Goal: Task Accomplishment & Management: Manage account settings

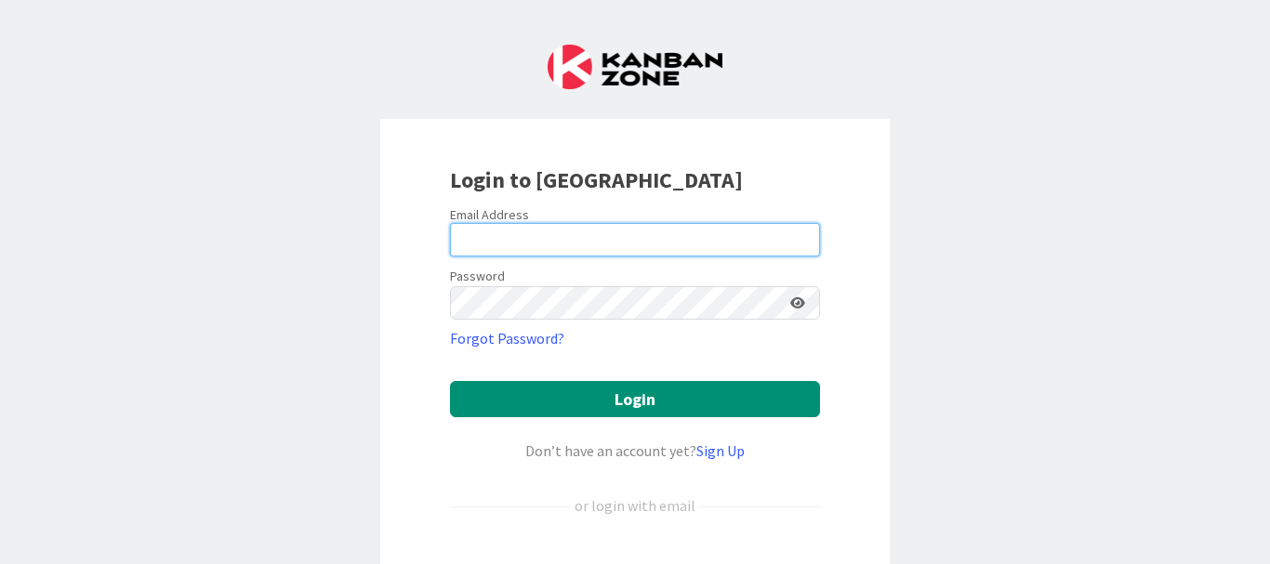
click at [450, 255] on input "email" at bounding box center [635, 239] width 370 height 33
type input "[PERSON_NAME][EMAIL_ADDRESS][PERSON_NAME][DOMAIN_NAME]"
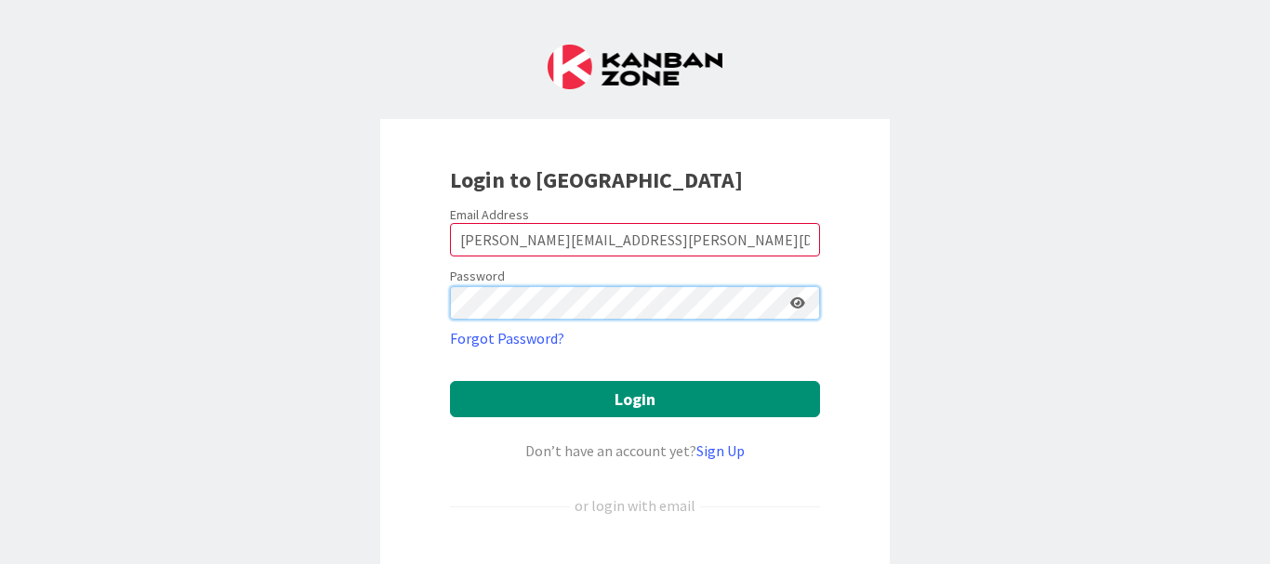
scroll to position [213, 0]
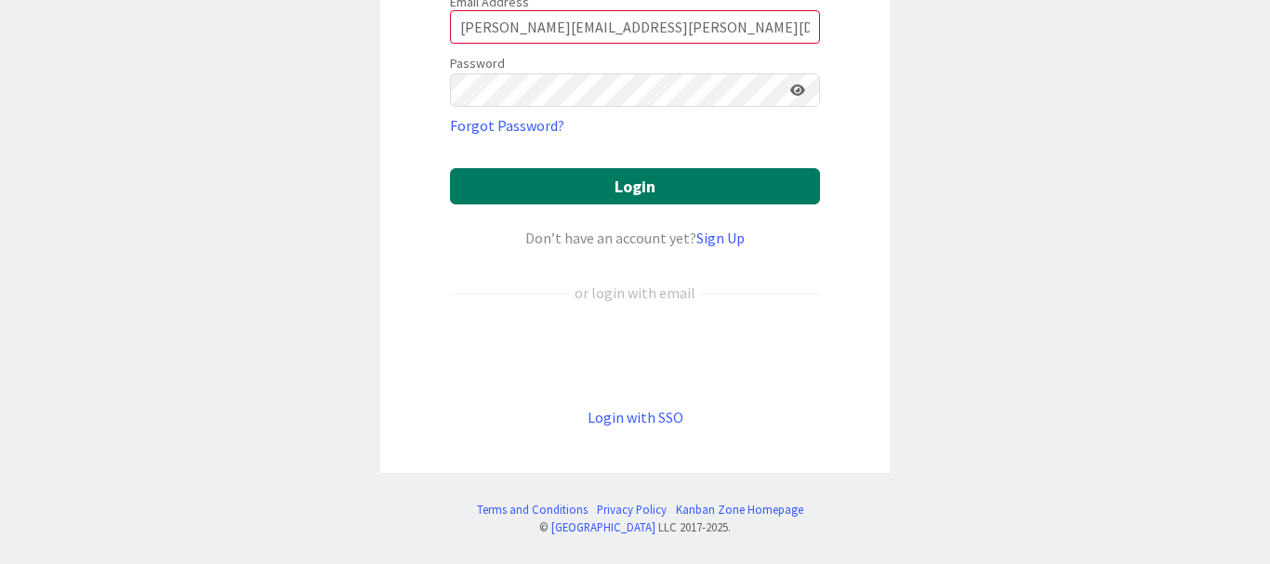
click at [609, 195] on button "Login" at bounding box center [635, 186] width 370 height 36
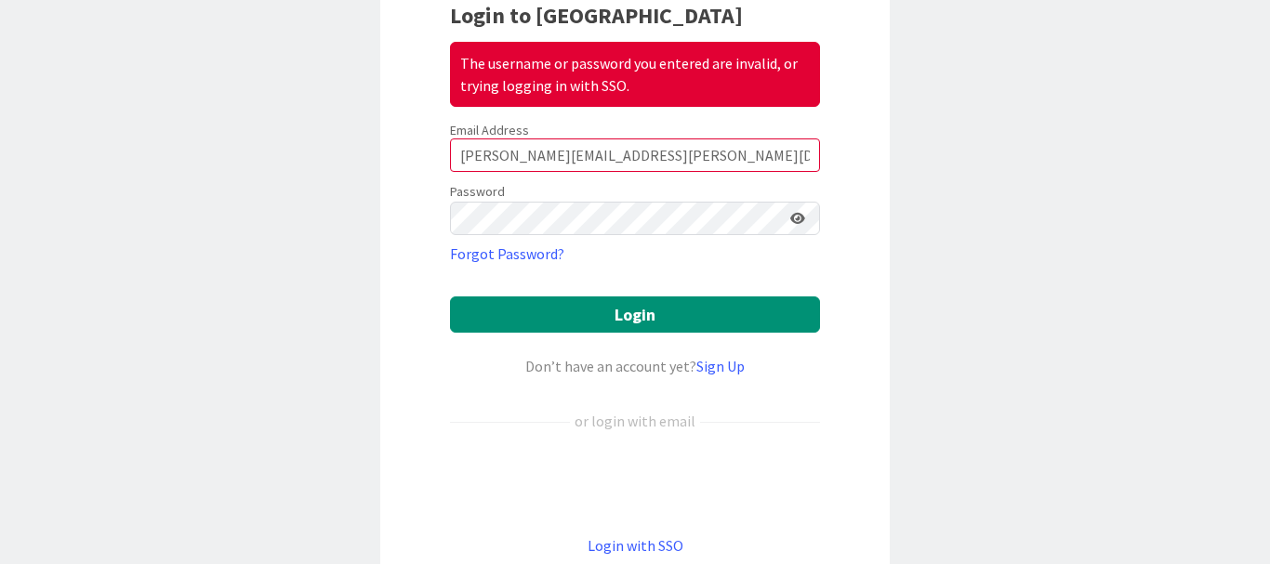
scroll to position [0, 0]
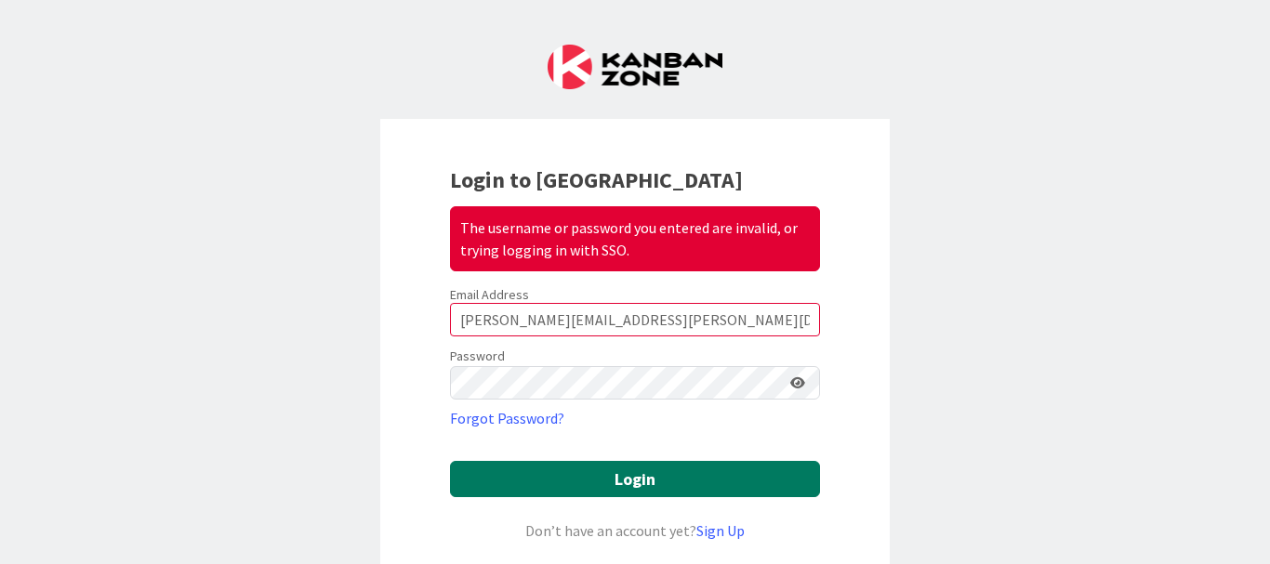
click at [609, 488] on button "Login" at bounding box center [635, 479] width 370 height 36
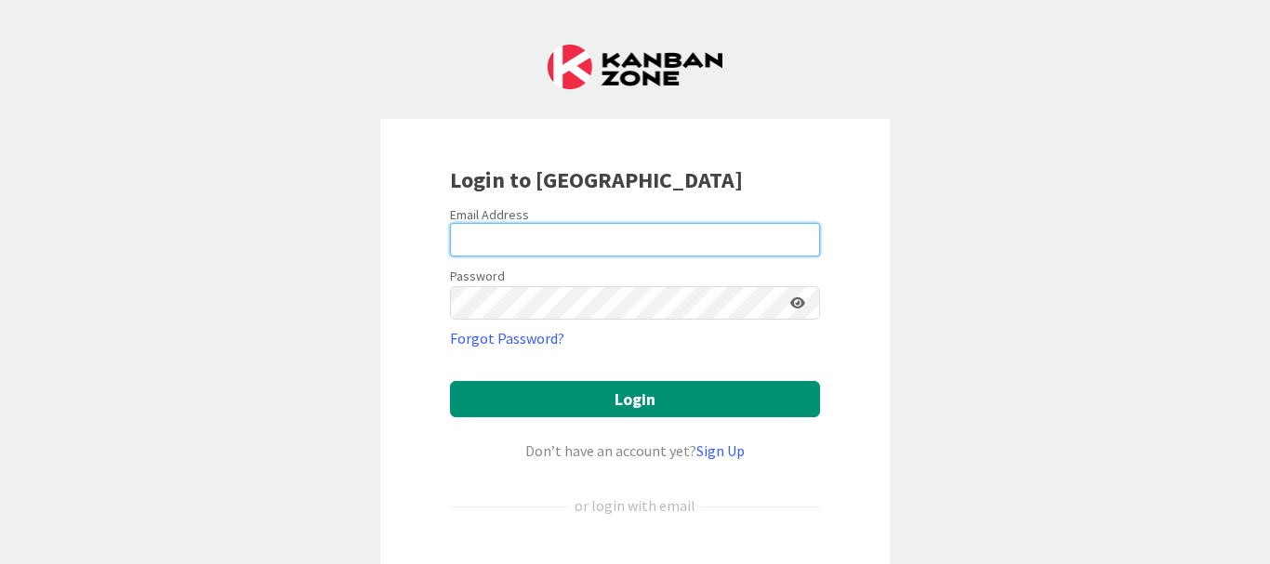
click at [450, 255] on input "email" at bounding box center [635, 239] width 370 height 33
type input "[PERSON_NAME][EMAIL_ADDRESS][PERSON_NAME][DOMAIN_NAME]"
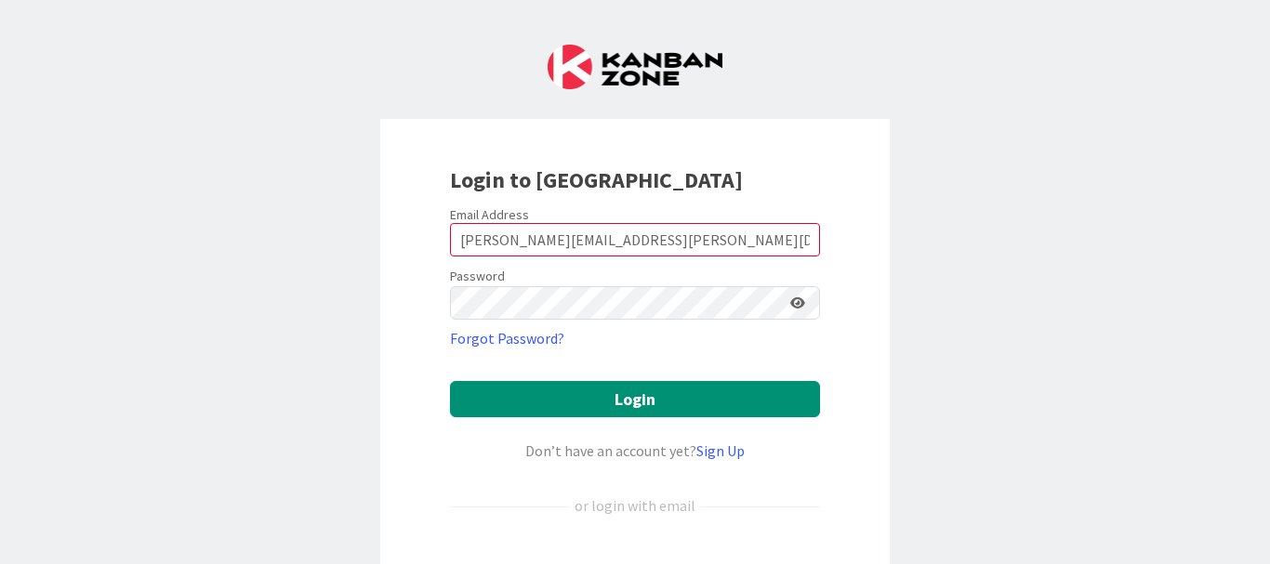
scroll to position [213, 0]
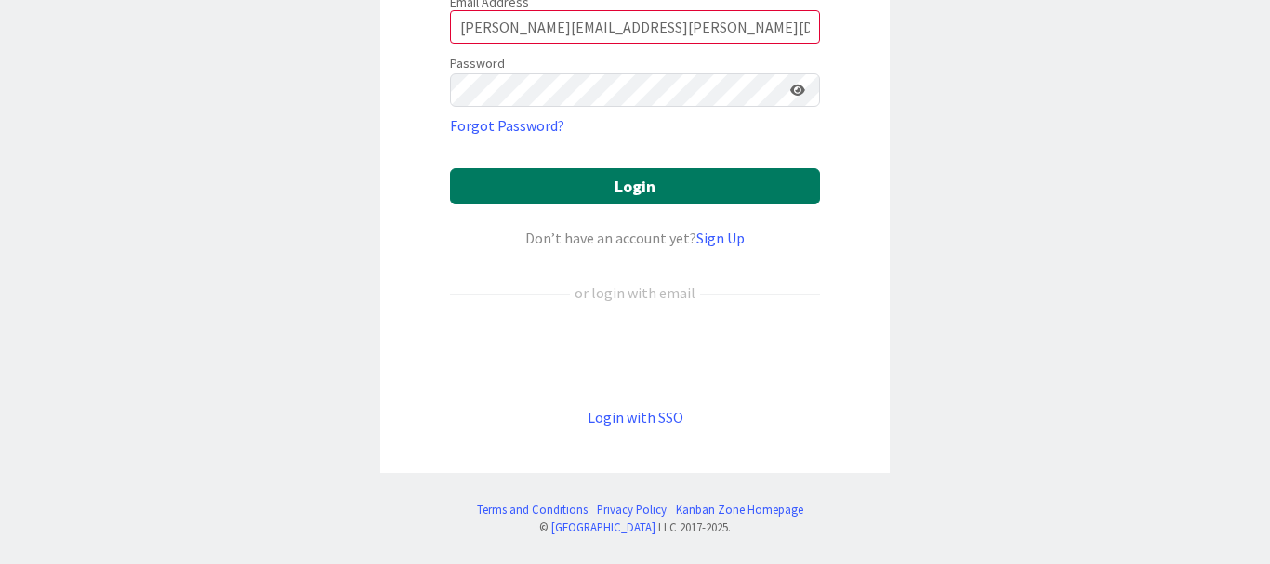
click at [609, 195] on button "Login" at bounding box center [635, 186] width 370 height 36
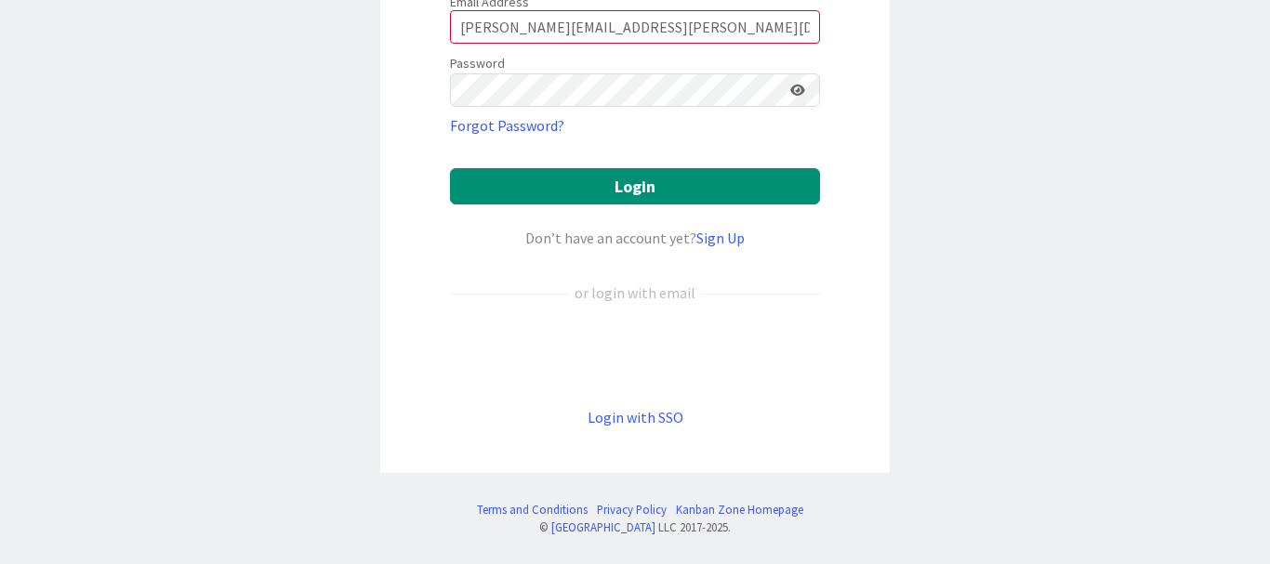
scroll to position [0, 0]
